Goal: Task Accomplishment & Management: Use online tool/utility

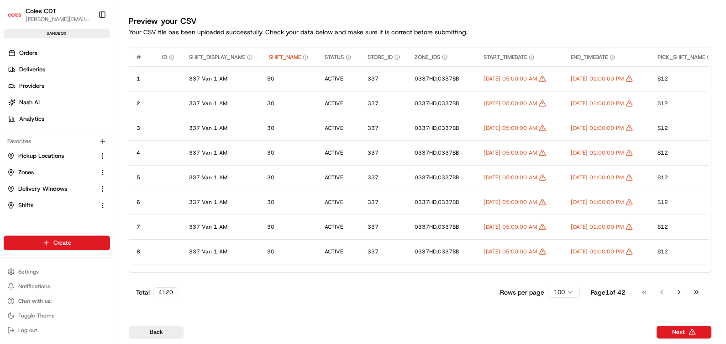
click at [167, 331] on button "Back" at bounding box center [156, 331] width 55 height 13
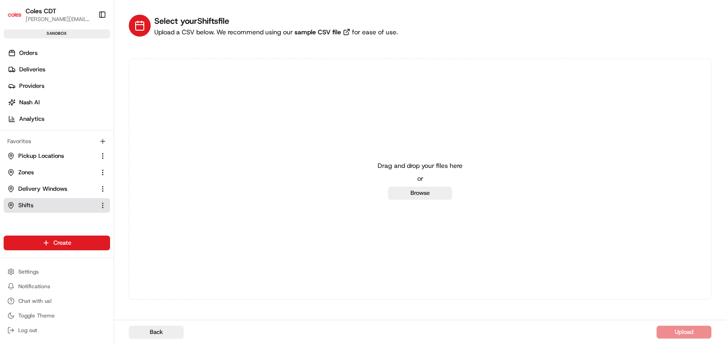
click at [27, 203] on span "Shifts" at bounding box center [25, 205] width 15 height 8
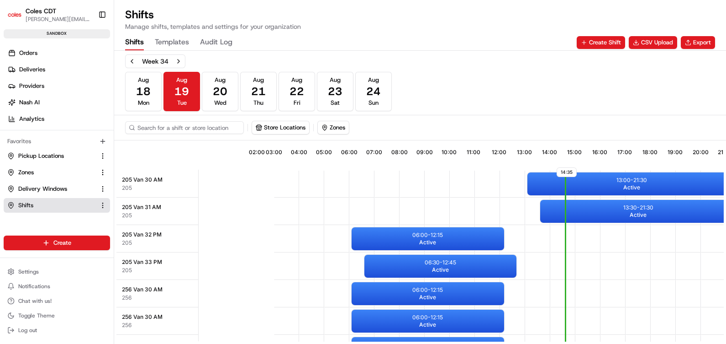
scroll to position [0, 82]
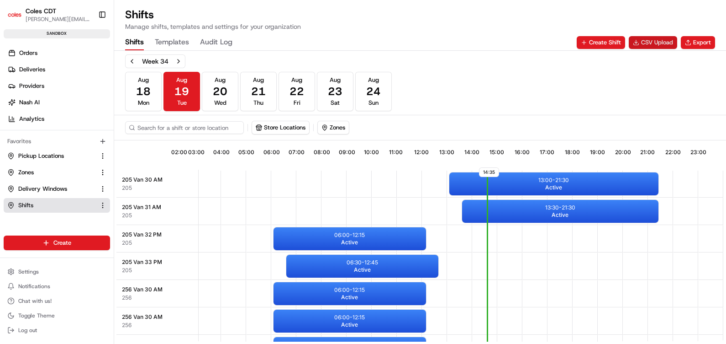
click at [650, 36] on button "CSV Upload" at bounding box center [653, 42] width 48 height 13
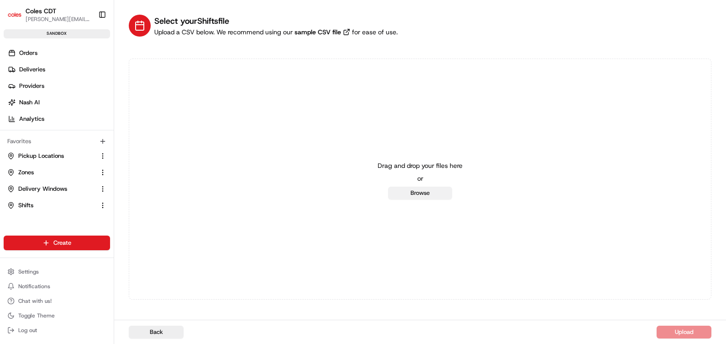
click at [432, 197] on button "Browse" at bounding box center [420, 192] width 64 height 13
click at [417, 192] on button "Browse" at bounding box center [420, 192] width 64 height 13
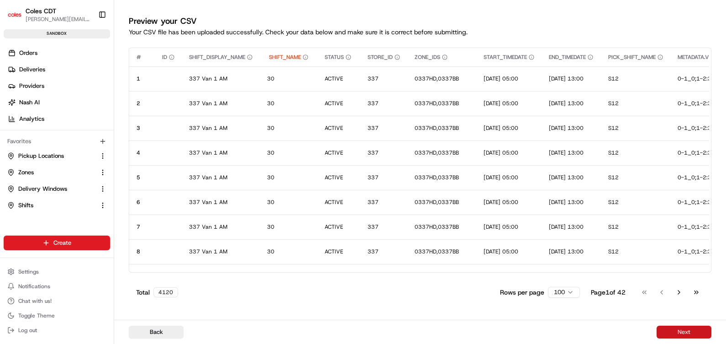
click at [684, 330] on button "Next" at bounding box center [684, 331] width 55 height 13
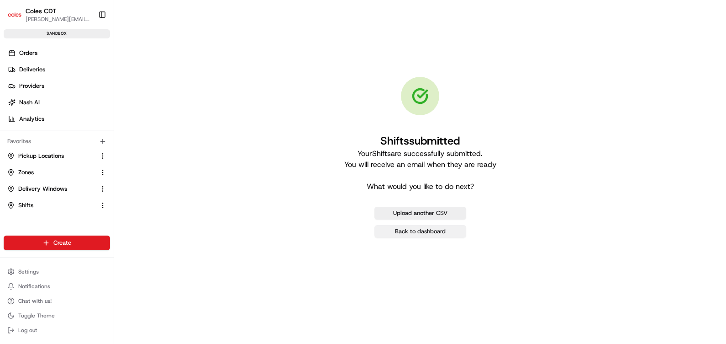
click at [420, 230] on link "Back to dashboard" at bounding box center [421, 231] width 92 height 13
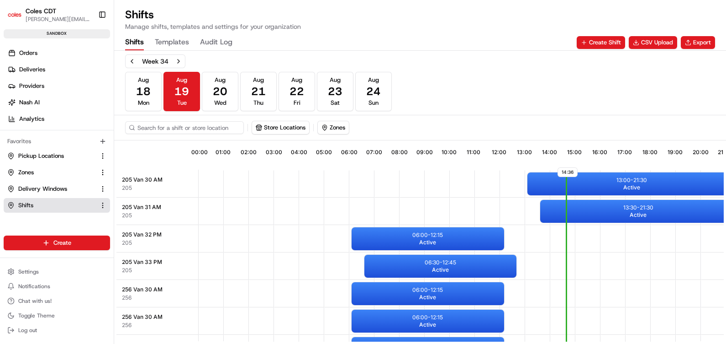
scroll to position [0, 82]
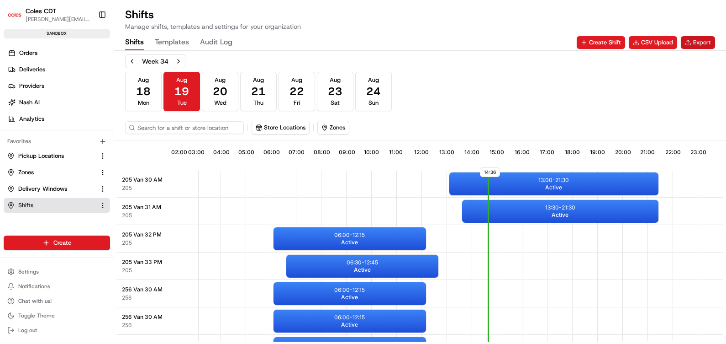
click at [699, 45] on button "Export" at bounding box center [698, 42] width 34 height 13
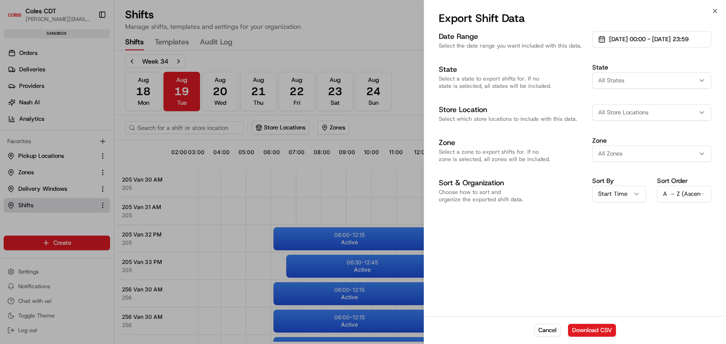
click at [628, 114] on span "All Store Locations" at bounding box center [623, 112] width 50 height 8
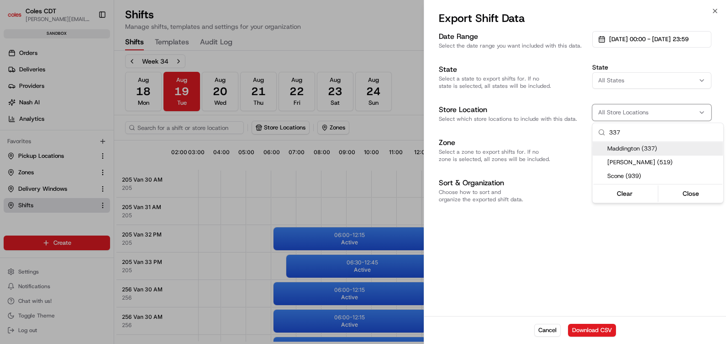
click at [648, 148] on span "Maddington (337)" at bounding box center [664, 148] width 112 height 8
click at [631, 130] on input "337" at bounding box center [663, 132] width 109 height 18
type input "3"
type input "462"
click at [646, 149] on span "[PERSON_NAME] (462)" at bounding box center [664, 148] width 112 height 8
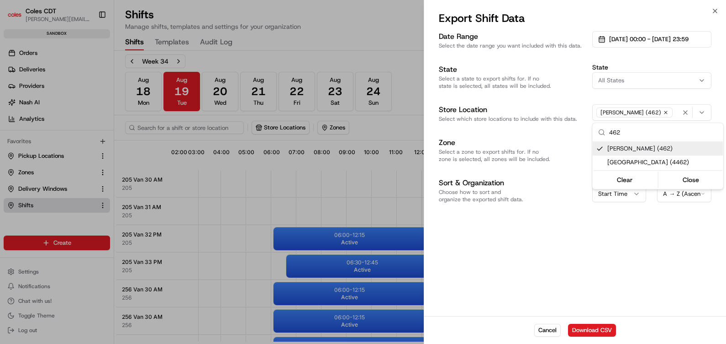
click at [706, 115] on icon "button" at bounding box center [702, 112] width 7 height 7
click at [667, 114] on div at bounding box center [363, 172] width 726 height 344
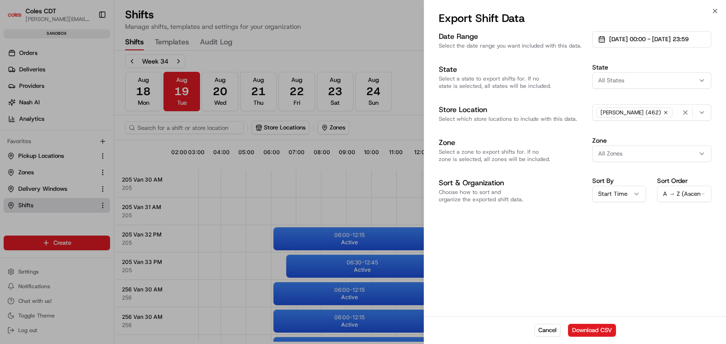
click at [660, 112] on div "[PERSON_NAME] (462)" at bounding box center [652, 113] width 115 height 14
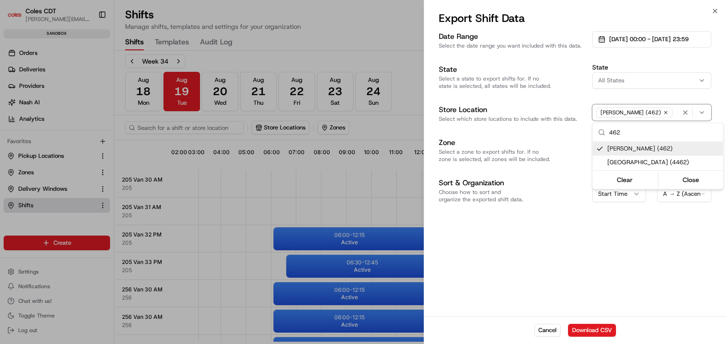
click at [662, 110] on div at bounding box center [363, 172] width 726 height 344
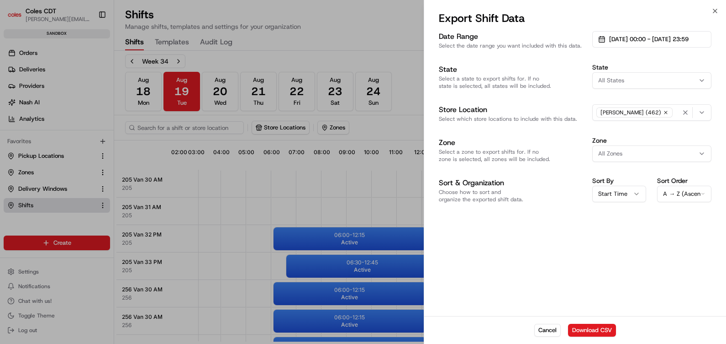
click at [660, 114] on div "[PERSON_NAME] (462)" at bounding box center [652, 113] width 115 height 14
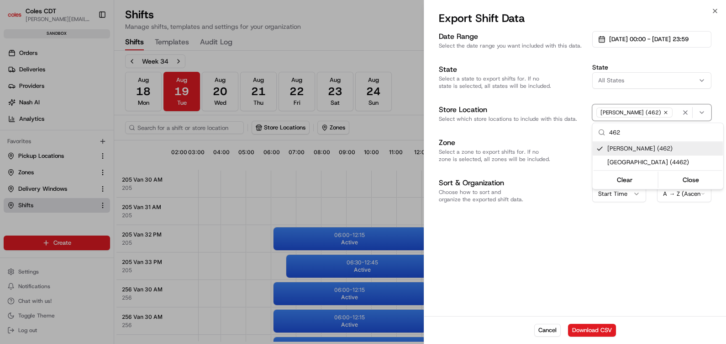
click at [626, 132] on input "462" at bounding box center [663, 132] width 109 height 18
type input "4"
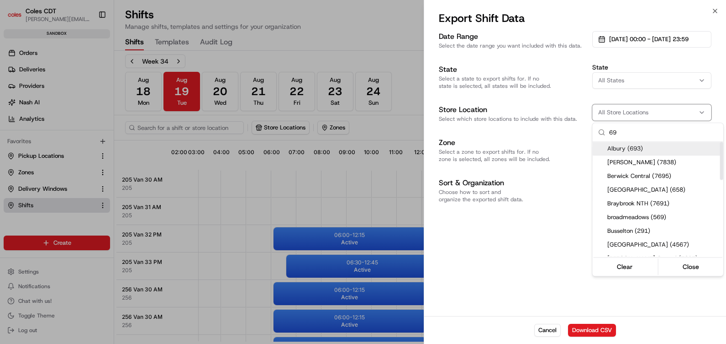
type input "69"
click at [629, 146] on span "Albury (693)" at bounding box center [664, 148] width 112 height 8
click at [630, 162] on span "[PERSON_NAME] (7838)" at bounding box center [664, 162] width 112 height 8
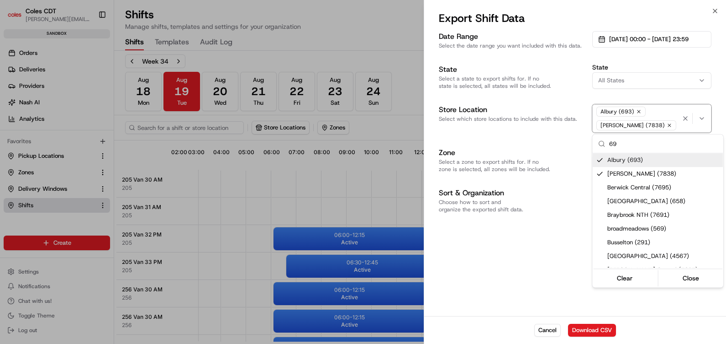
click at [667, 127] on icon "button" at bounding box center [669, 124] width 5 height 5
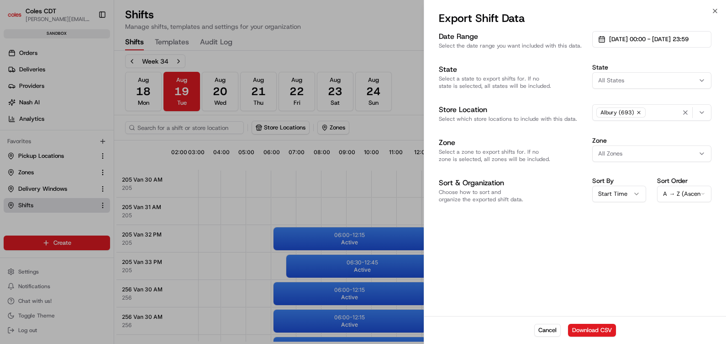
click at [638, 114] on icon "button" at bounding box center [638, 112] width 5 height 5
click at [624, 113] on span "All Store Locations" at bounding box center [623, 112] width 50 height 8
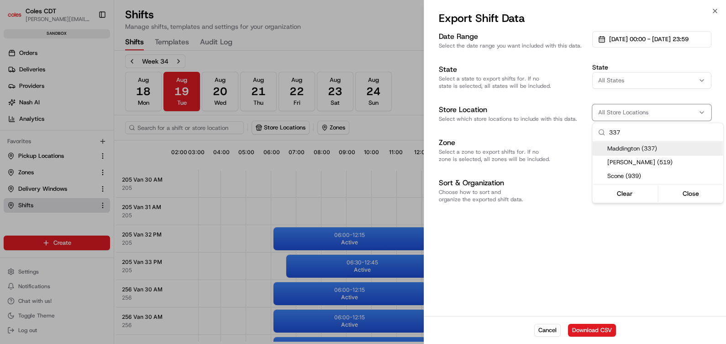
type input "337"
click at [630, 150] on span "Maddington (337)" at bounding box center [664, 148] width 112 height 8
click at [635, 132] on input "337" at bounding box center [663, 132] width 109 height 18
click at [669, 111] on div at bounding box center [363, 172] width 726 height 344
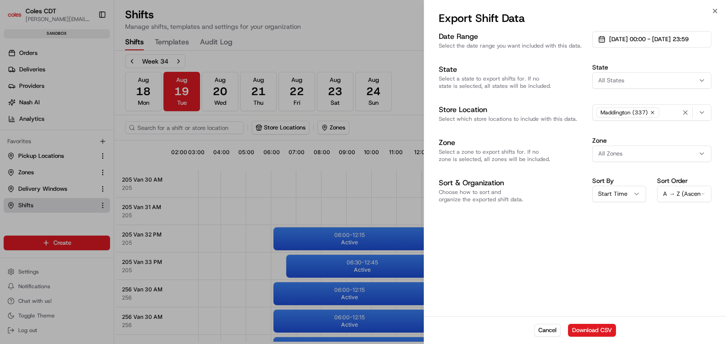
click at [706, 113] on icon "button" at bounding box center [702, 112] width 7 height 7
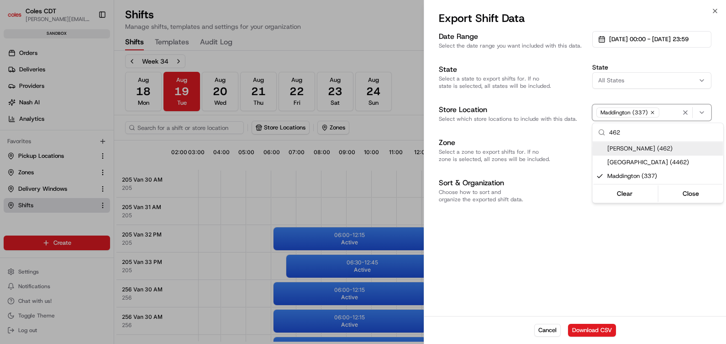
click at [642, 145] on span "[PERSON_NAME] (462)" at bounding box center [664, 148] width 112 height 8
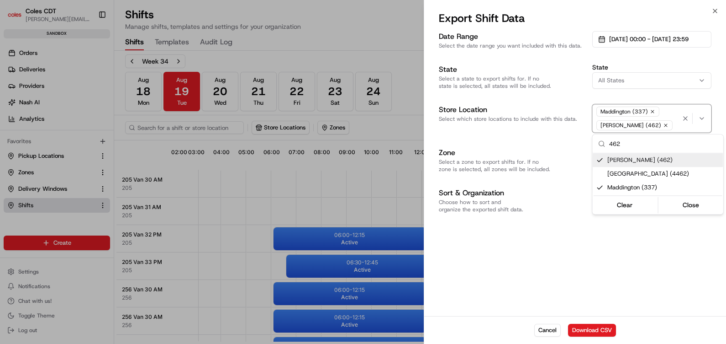
click at [619, 142] on input "462" at bounding box center [663, 143] width 109 height 18
click at [617, 143] on input "462" at bounding box center [663, 143] width 109 height 18
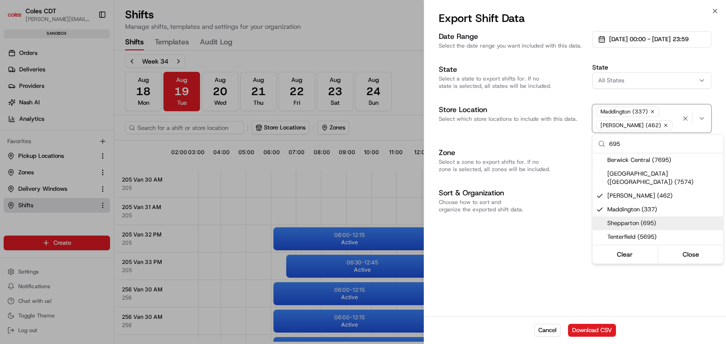
click at [632, 219] on span "Shepparton (695)" at bounding box center [664, 223] width 112 height 8
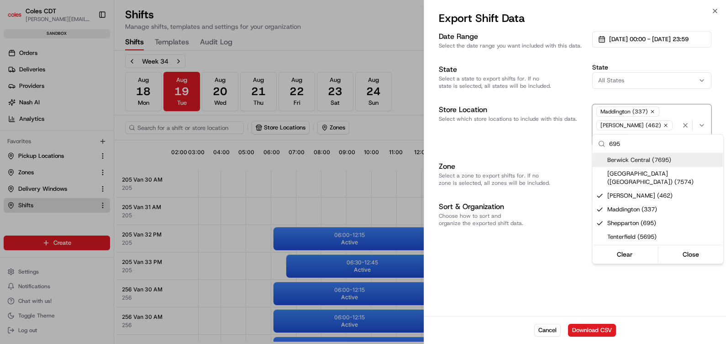
click at [619, 144] on input "695" at bounding box center [663, 143] width 109 height 18
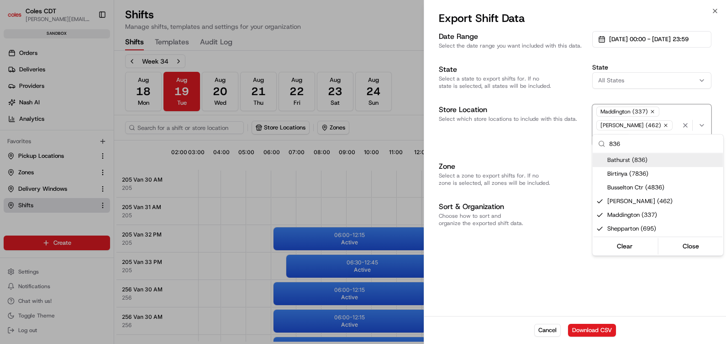
click at [630, 162] on span "Bathurst (836)" at bounding box center [664, 160] width 112 height 8
click at [614, 145] on input "836" at bounding box center [663, 143] width 109 height 18
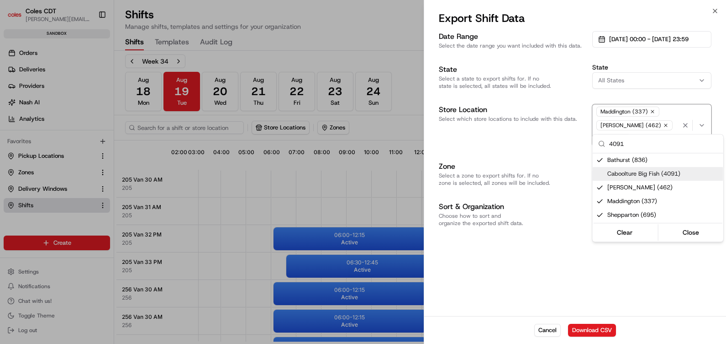
click at [601, 171] on div "Suggestions" at bounding box center [600, 173] width 7 height 7
click at [617, 144] on input "4091" at bounding box center [663, 143] width 109 height 18
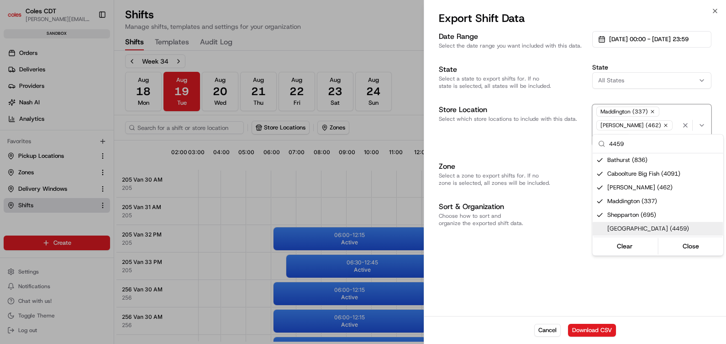
click at [600, 231] on div "Suggestions" at bounding box center [600, 228] width 7 height 7
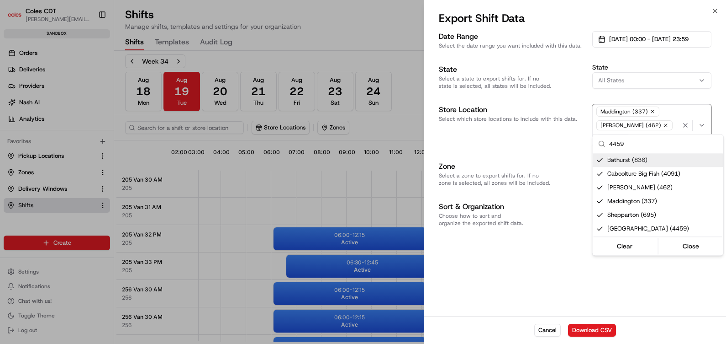
click at [617, 144] on input "4459" at bounding box center [663, 143] width 109 height 18
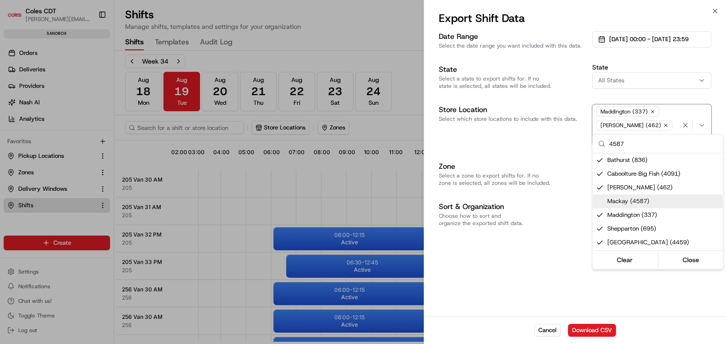
click at [601, 201] on div "Suggestions" at bounding box center [600, 200] width 7 height 7
click at [617, 142] on input "4587" at bounding box center [663, 143] width 109 height 18
click at [600, 201] on div "Suggestions" at bounding box center [600, 200] width 7 height 7
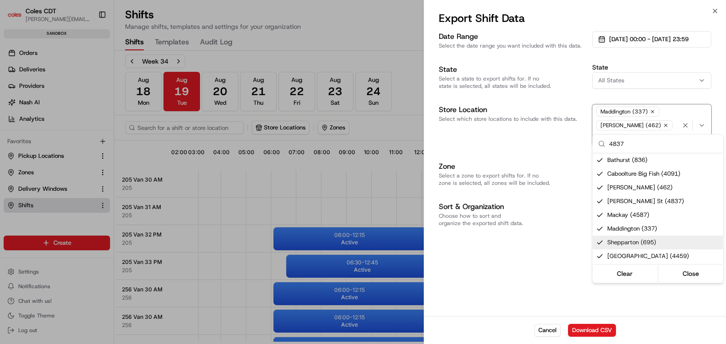
click at [619, 143] on input "4837" at bounding box center [663, 143] width 109 height 18
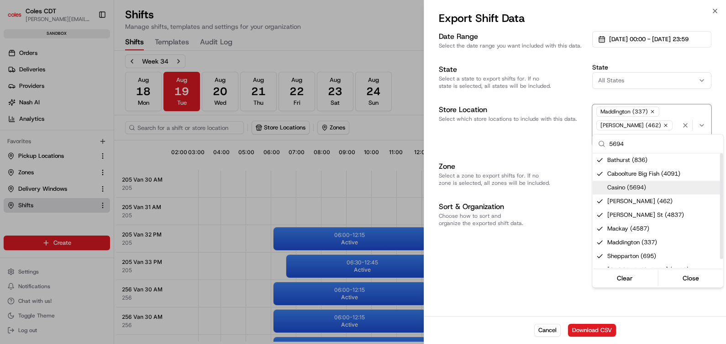
click at [601, 190] on div "Suggestions" at bounding box center [600, 187] width 7 height 7
click at [619, 143] on input "5694" at bounding box center [663, 143] width 109 height 18
type input "7646"
click at [601, 225] on div "Suggestions" at bounding box center [600, 228] width 7 height 7
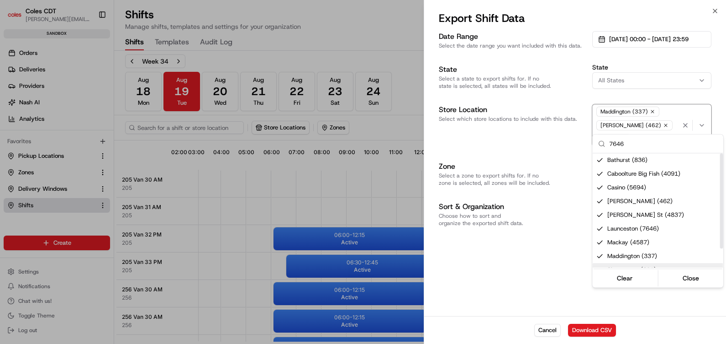
click at [548, 269] on div at bounding box center [363, 172] width 726 height 344
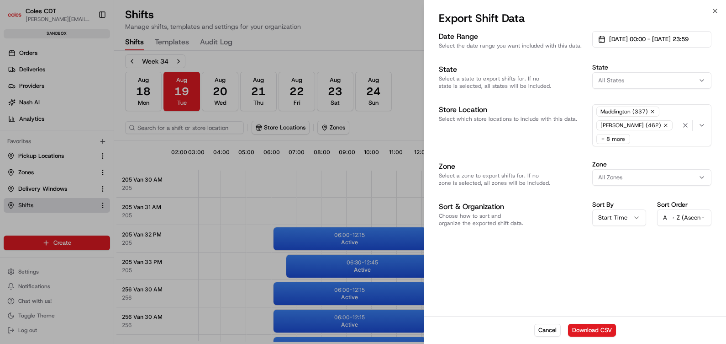
click at [706, 122] on icon "button" at bounding box center [702, 125] width 7 height 7
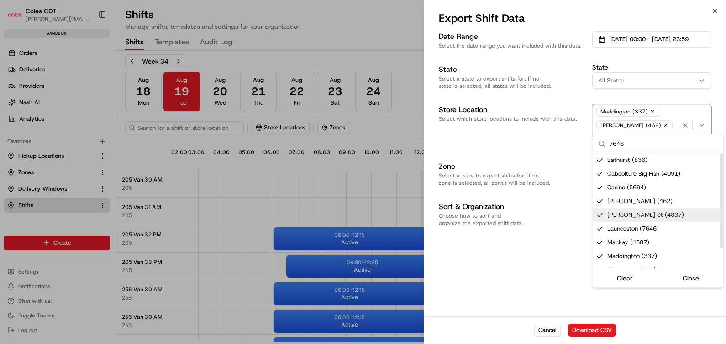
click at [522, 265] on div at bounding box center [363, 172] width 726 height 344
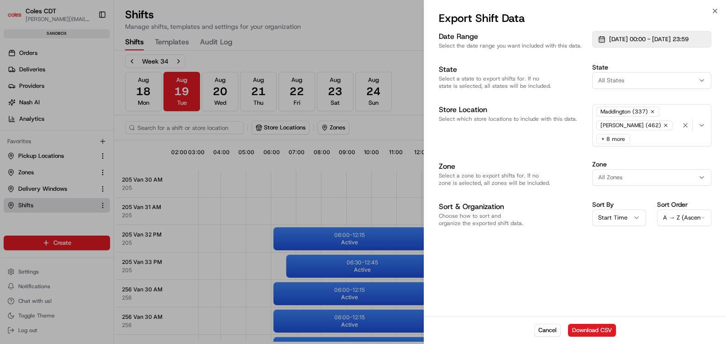
click at [688, 39] on span "[DATE] 00:00 - [DATE] 23:59" at bounding box center [648, 39] width 79 height 8
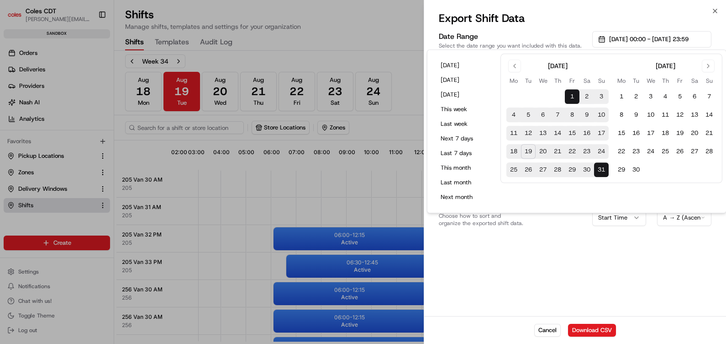
click at [541, 153] on button "20" at bounding box center [543, 151] width 15 height 15
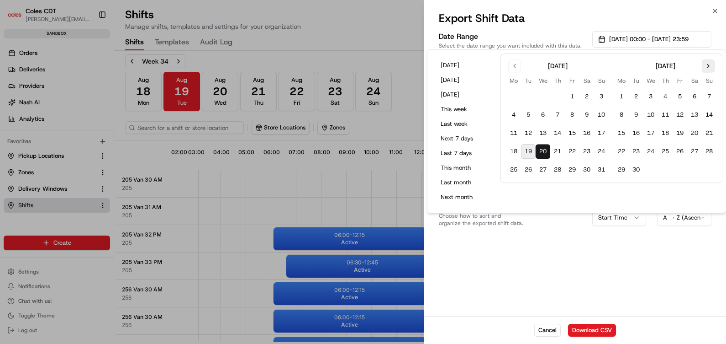
click at [710, 66] on button "Go to next month" at bounding box center [708, 65] width 13 height 13
click at [625, 95] on button "1" at bounding box center [621, 97] width 15 height 15
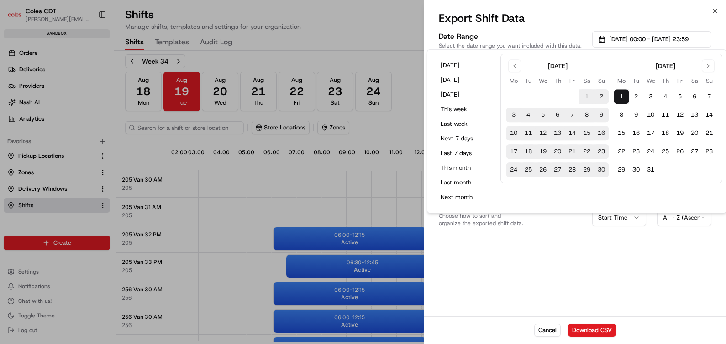
click at [586, 263] on div "Date Range Select the date range you want included with this data. [DATE] 00:00…" at bounding box center [575, 172] width 302 height 286
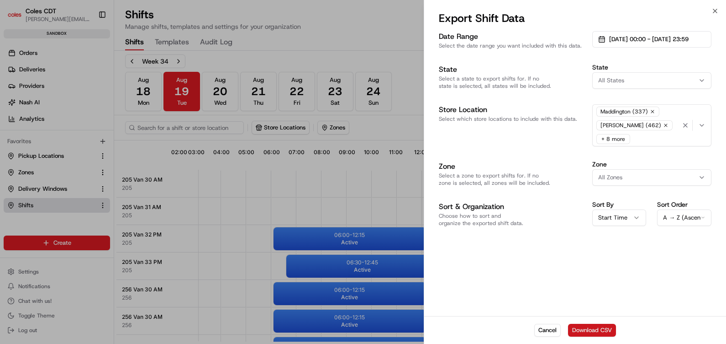
click at [597, 332] on button "Download CSV" at bounding box center [592, 329] width 48 height 13
